Goal: Information Seeking & Learning: Understand process/instructions

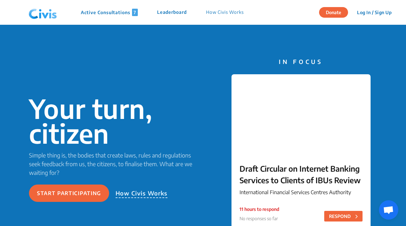
click at [100, 12] on p "Active Consultations 7" at bounding box center [109, 12] width 57 height 7
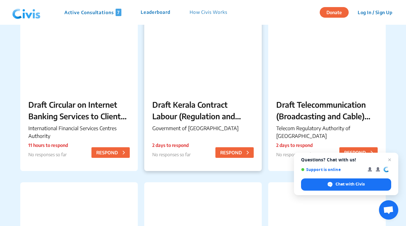
scroll to position [76, 0]
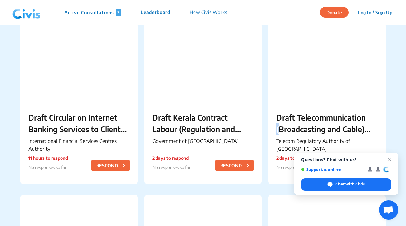
scroll to position [39, 0]
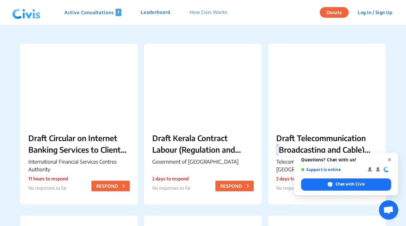
click at [389, 158] on span "Close chat" at bounding box center [389, 160] width 8 height 8
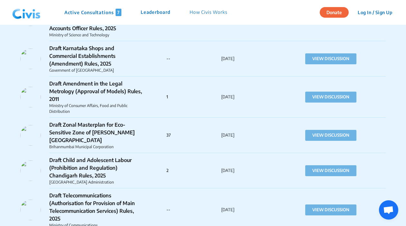
scroll to position [749, 0]
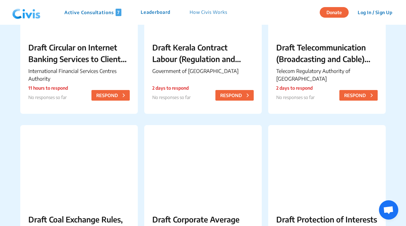
scroll to position [132, 0]
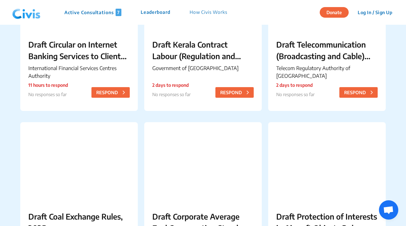
click at [264, 106] on div "Draft Circular on Internet Banking Services to Clients of IBUs Review Internati…" at bounding box center [202, 202] width 365 height 511
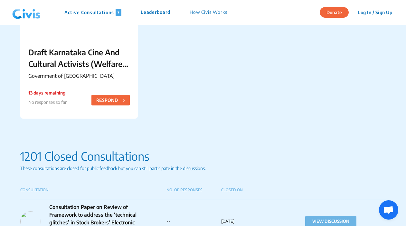
scroll to position [479, 0]
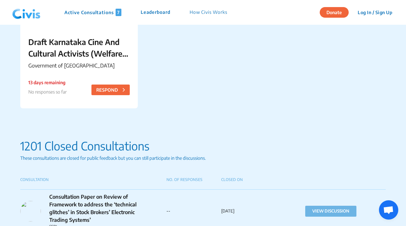
click at [42, 178] on p "CONSULTATION" at bounding box center [93, 180] width 146 height 6
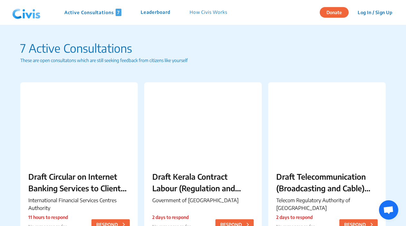
scroll to position [0, 0]
click at [212, 10] on p "How Civis Works" at bounding box center [208, 12] width 38 height 7
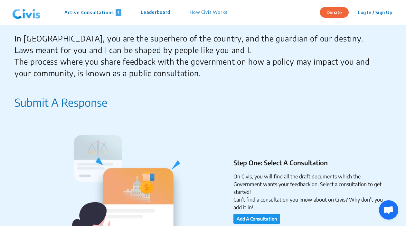
scroll to position [37, 0]
click at [160, 63] on p "In [GEOGRAPHIC_DATA], you are the superhero of the country, and the guardian of…" at bounding box center [200, 56] width 372 height 46
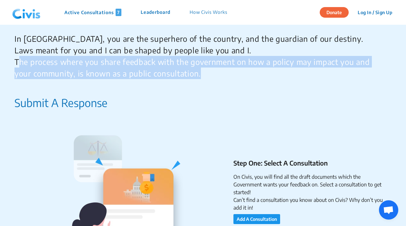
copy p "The process where you share feedback with the government on how a policy may im…"
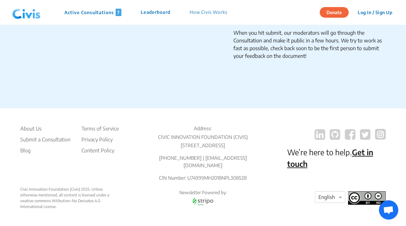
scroll to position [1120, 0]
click at [31, 125] on li "About Us" at bounding box center [45, 129] width 50 height 8
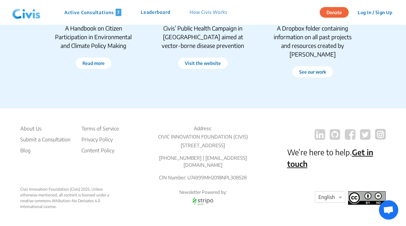
scroll to position [1271, 0]
